Goal: Task Accomplishment & Management: Manage account settings

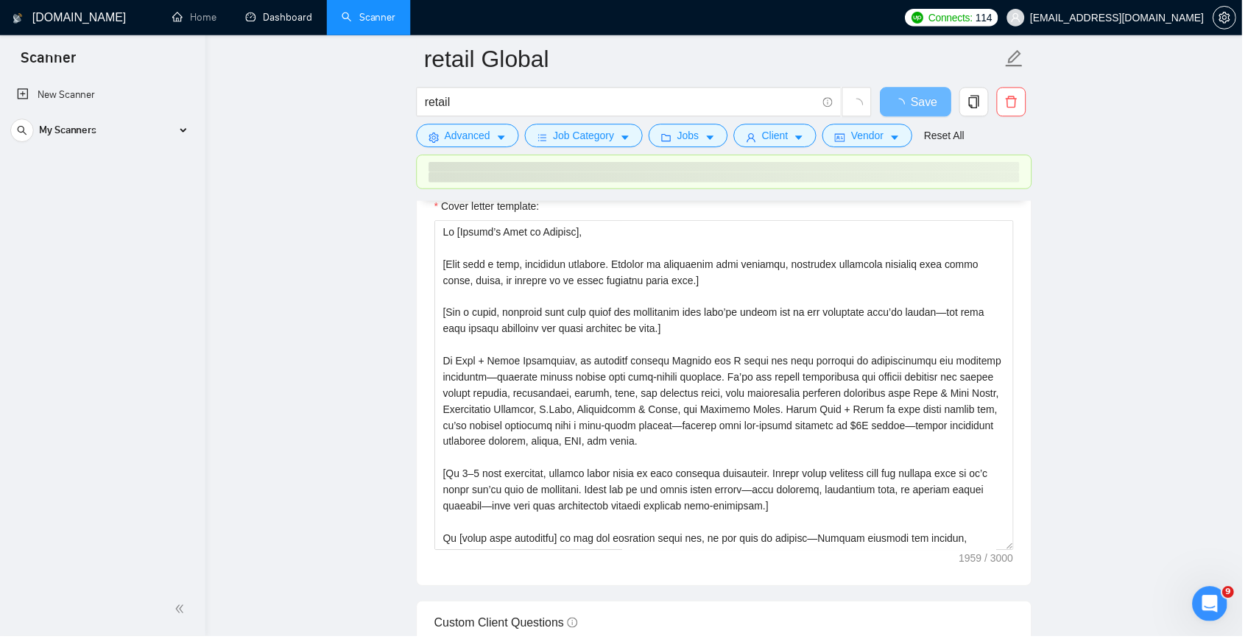
click at [289, 18] on link "Dashboard" at bounding box center [280, 17] width 67 height 13
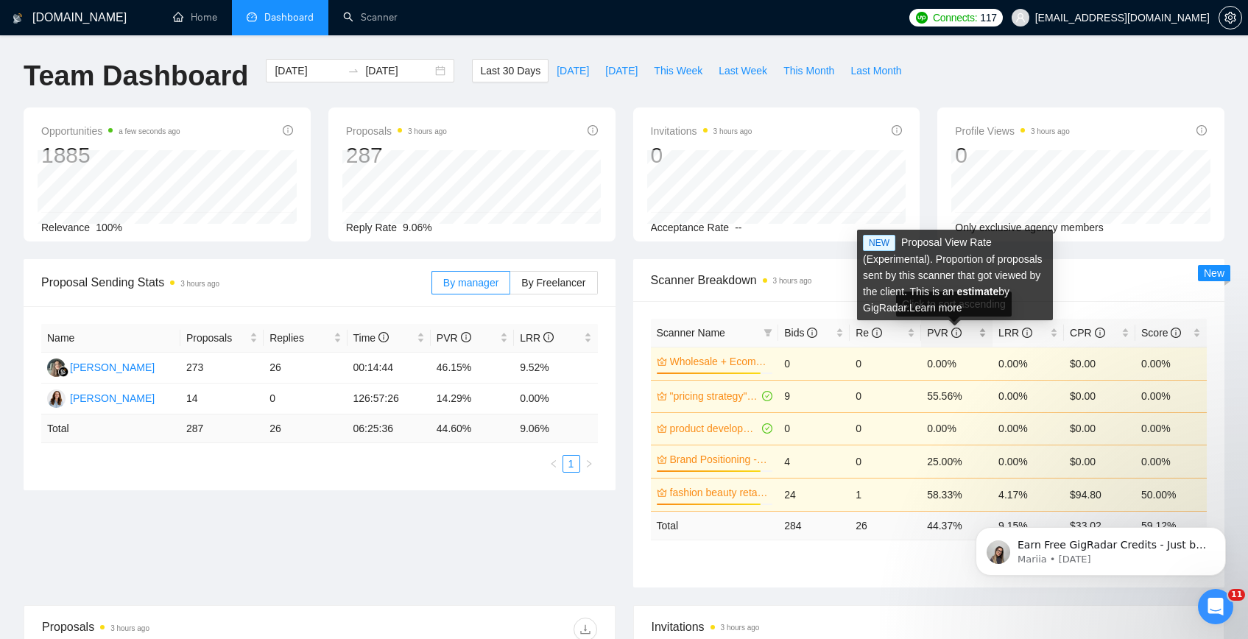
click at [951, 334] on icon "info-circle" at bounding box center [956, 333] width 10 height 10
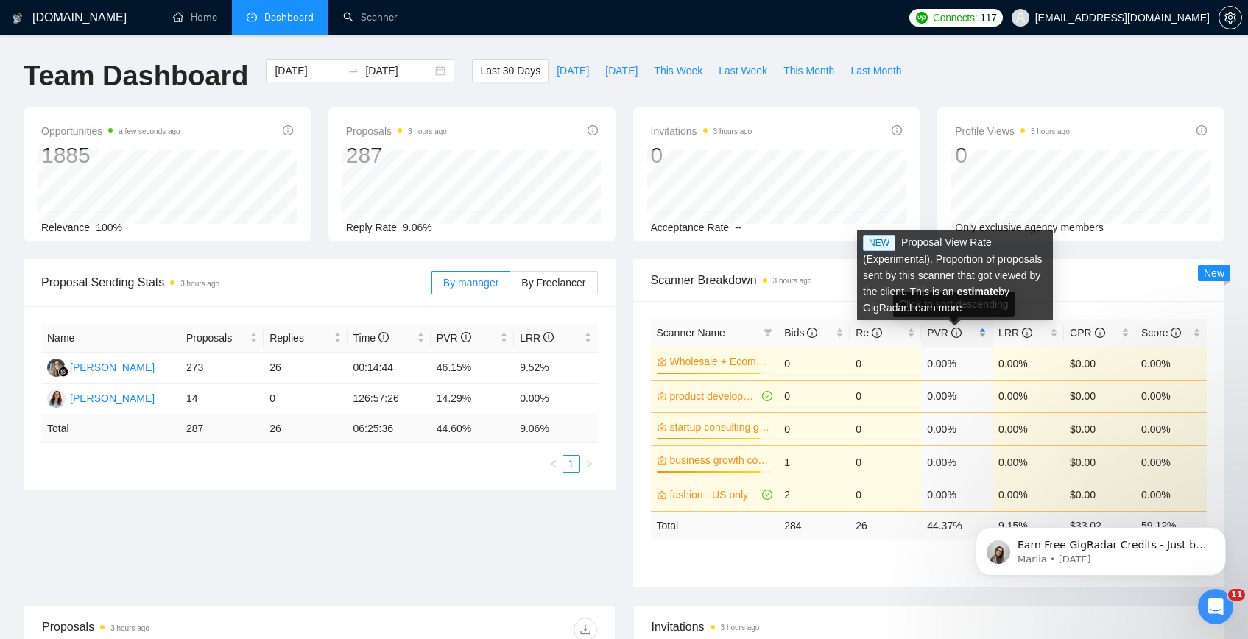
click at [951, 334] on icon "info-circle" at bounding box center [956, 333] width 10 height 10
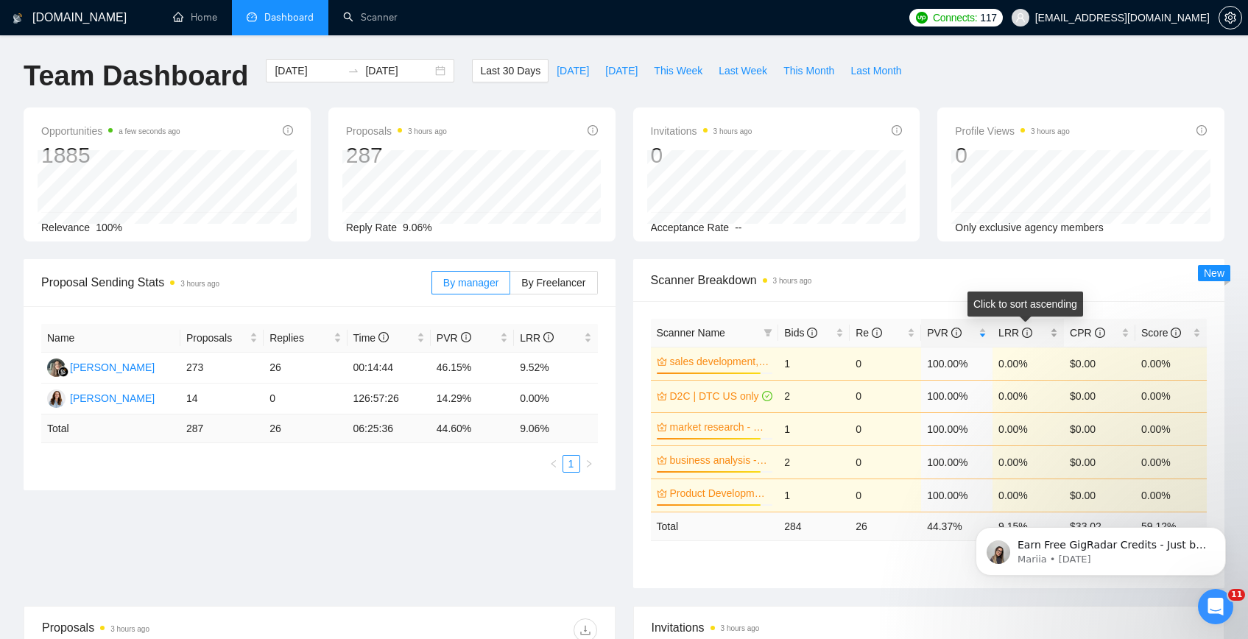
click at [1008, 333] on span "LRR" at bounding box center [1016, 333] width 34 height 12
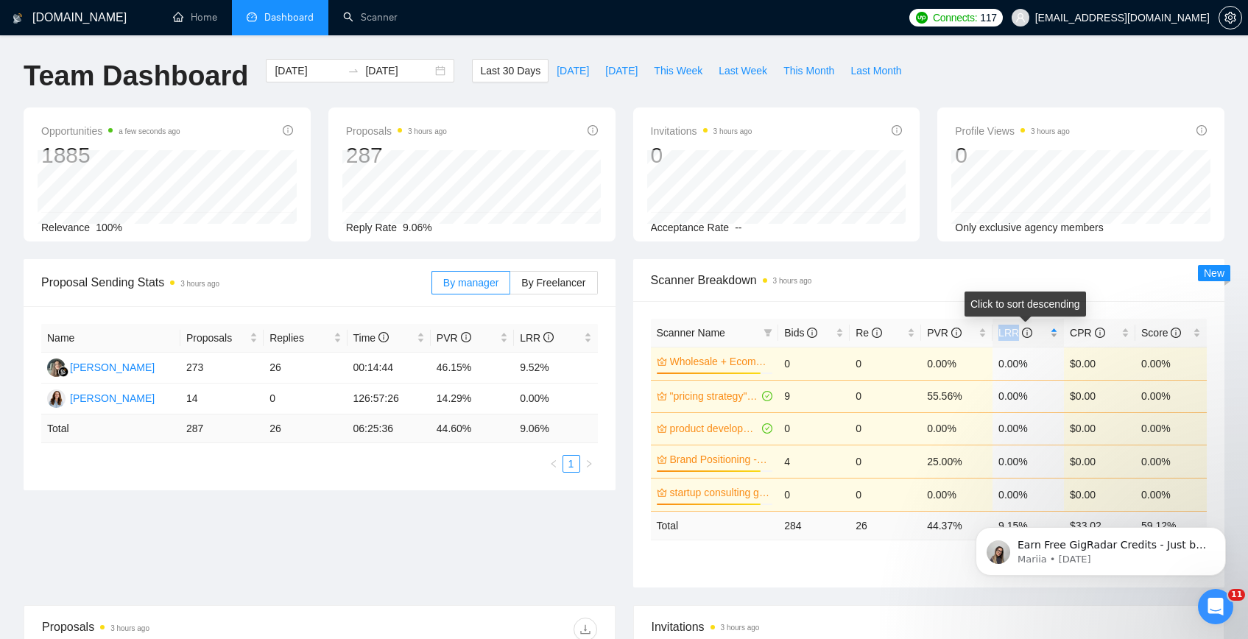
click at [1008, 333] on span "LRR" at bounding box center [1016, 333] width 34 height 12
